Goal: Transaction & Acquisition: Download file/media

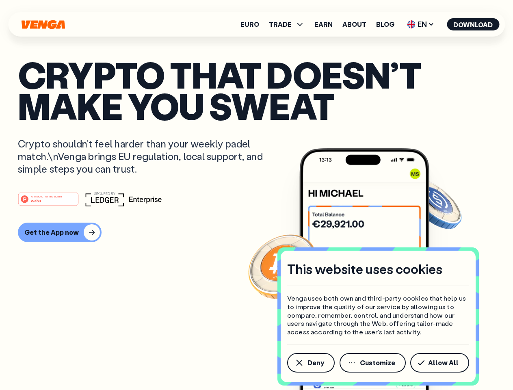
click at [257, 195] on div "#1 PRODUCT OF THE MONTH Web3" at bounding box center [257, 199] width 478 height 15
click at [311, 363] on span "Deny" at bounding box center [316, 363] width 17 height 7
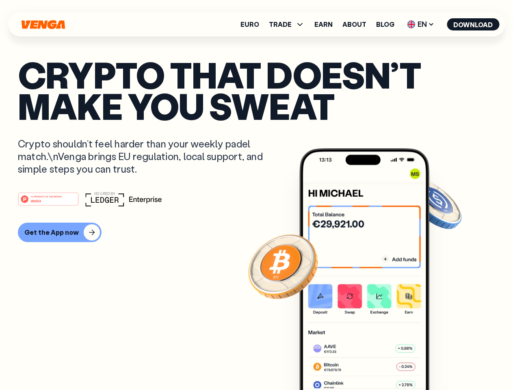
click at [374, 363] on img at bounding box center [365, 284] width 130 height 272
click at [441, 363] on article "Crypto that doesn’t make you sweat Crypto shouldn’t feel harder than your weekl…" at bounding box center [257, 211] width 478 height 305
click at [289, 24] on span "TRADE" at bounding box center [280, 24] width 23 height 7
click at [421, 24] on span "EN" at bounding box center [420, 24] width 33 height 13
click at [474, 24] on button "Download" at bounding box center [473, 24] width 52 height 12
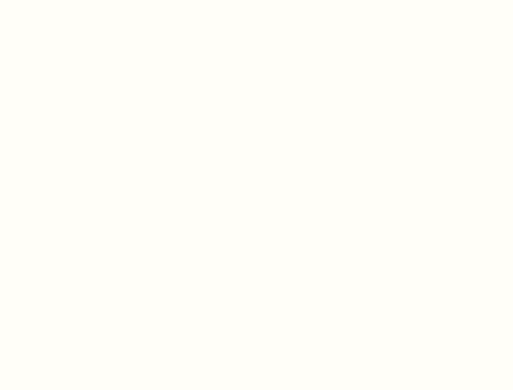
click at [257, 0] on html "This website uses cookies Venga uses both own and third-party cookies that help…" at bounding box center [256, 0] width 513 height 0
click at [59, 0] on html "This website uses cookies Venga uses both own and third-party cookies that help…" at bounding box center [256, 0] width 513 height 0
click at [50, 0] on html "This website uses cookies Venga uses both own and third-party cookies that help…" at bounding box center [256, 0] width 513 height 0
